Goal: Information Seeking & Learning: Learn about a topic

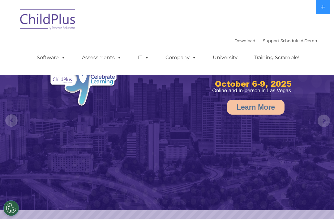
select select "MEDIUM"
click at [55, 21] on img at bounding box center [48, 20] width 62 height 31
click at [61, 23] on img at bounding box center [48, 20] width 62 height 31
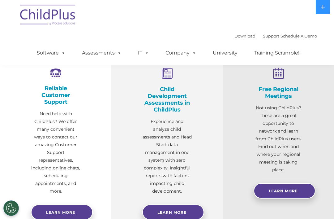
select select "MEDIUM"
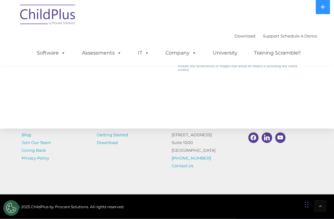
scroll to position [709, 0]
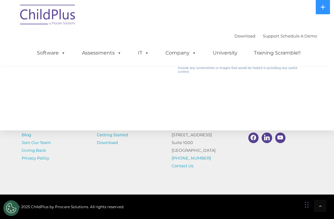
click at [46, 145] on link "Join Our Team" at bounding box center [36, 142] width 29 height 5
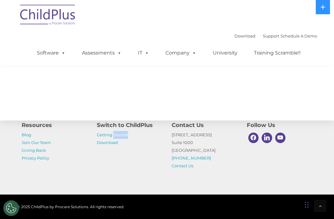
click at [107, 136] on link "Getting Started" at bounding box center [112, 134] width 31 height 5
click at [109, 136] on link "Getting Started" at bounding box center [112, 134] width 31 height 5
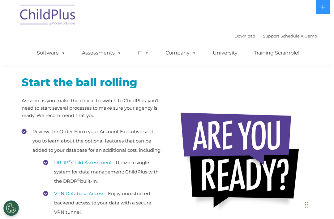
scroll to position [69, 0]
click at [103, 166] on link "DRDP © Child Assessment" at bounding box center [83, 163] width 58 height 6
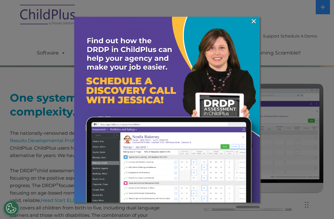
scroll to position [170, 0]
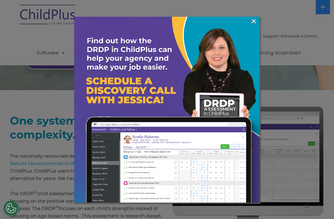
click at [257, 24] on link "×" at bounding box center [253, 21] width 7 height 6
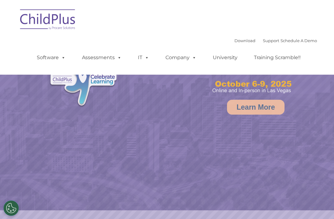
select select "MEDIUM"
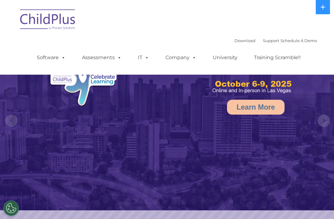
click at [237, 43] on link "Download" at bounding box center [245, 40] width 21 height 5
click at [14, 121] on rs-arrow at bounding box center [11, 120] width 12 height 12
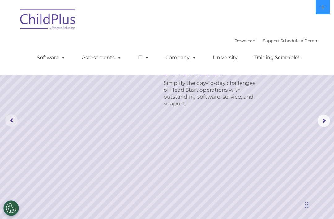
click at [15, 123] on rs-arrow at bounding box center [11, 120] width 12 height 12
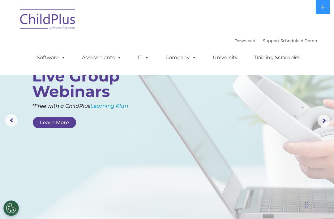
click at [196, 57] on span at bounding box center [193, 57] width 7 height 6
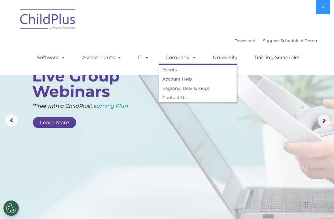
click at [147, 59] on span at bounding box center [145, 57] width 7 height 6
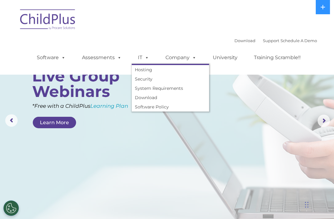
click at [120, 57] on span at bounding box center [118, 57] width 7 height 6
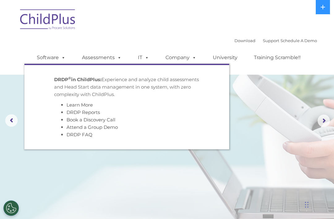
click at [64, 59] on span at bounding box center [62, 57] width 7 height 6
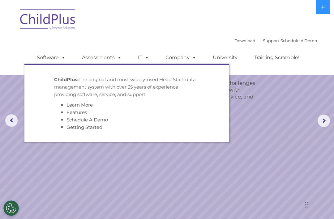
click at [323, 10] on button at bounding box center [323, 7] width 14 height 14
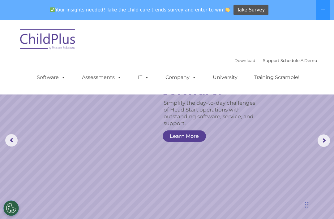
click at [57, 40] on img at bounding box center [48, 40] width 62 height 31
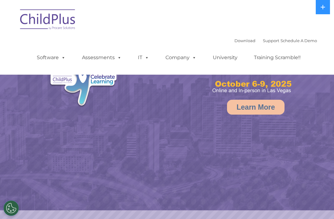
select select "MEDIUM"
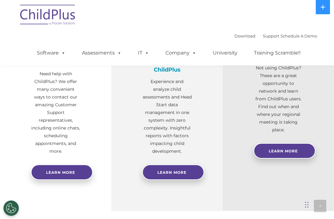
scroll to position [248, 0]
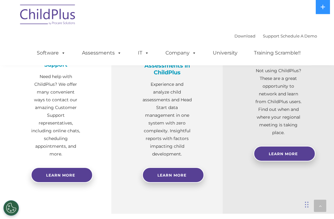
click at [173, 171] on link "Learn More" at bounding box center [173, 175] width 62 height 15
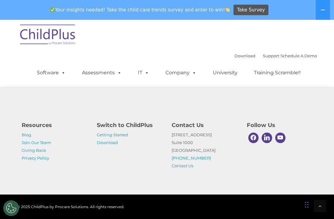
scroll to position [2735, 0]
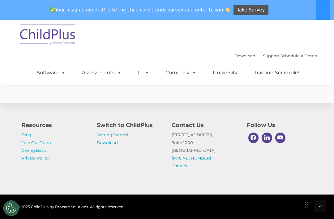
click at [321, 10] on icon at bounding box center [323, 9] width 5 height 5
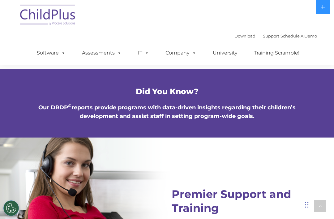
scroll to position [2286, 0]
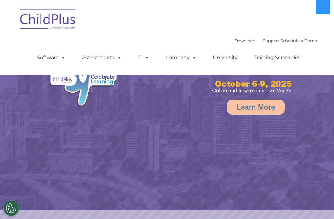
select select "MEDIUM"
